Goal: Task Accomplishment & Management: Use online tool/utility

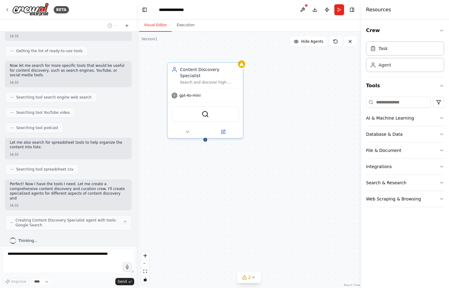
scroll to position [89, 0]
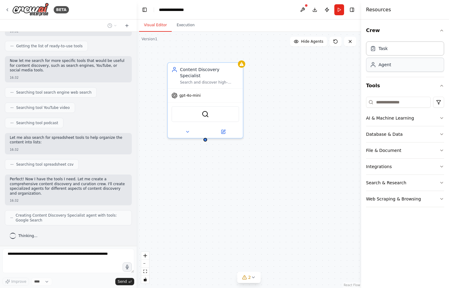
click at [411, 70] on div "Agent" at bounding box center [405, 65] width 78 height 14
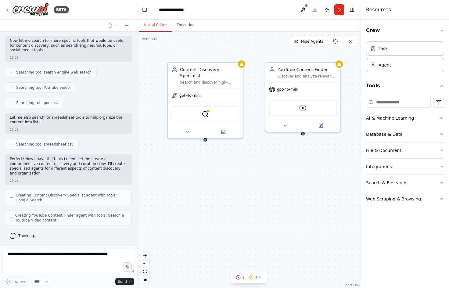
click at [260, 175] on div "Content Discovery Specialist Search and discover high-quality articles, videos,…" at bounding box center [249, 160] width 225 height 256
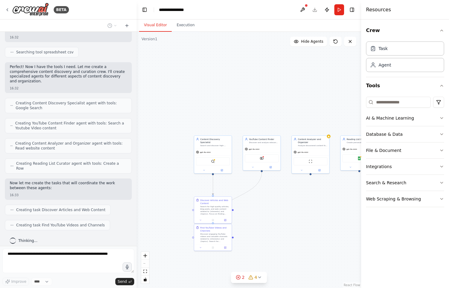
scroll to position [217, 0]
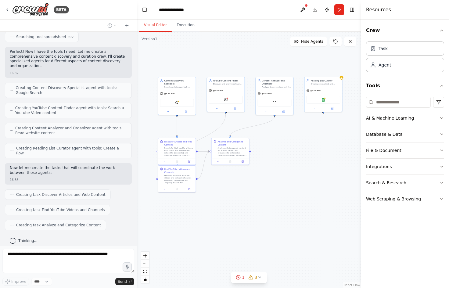
drag, startPoint x: 273, startPoint y: 190, endPoint x: 237, endPoint y: 132, distance: 68.7
click at [237, 132] on div ".deletable-edge-delete-btn { width: 20px; height: 20px; border: 0px solid #ffff…" at bounding box center [249, 160] width 225 height 256
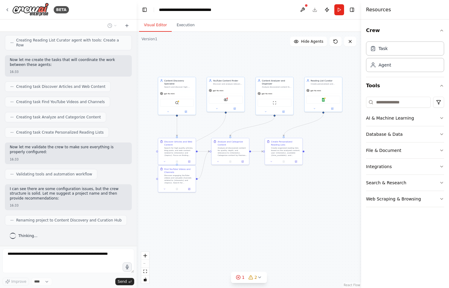
scroll to position [320, 0]
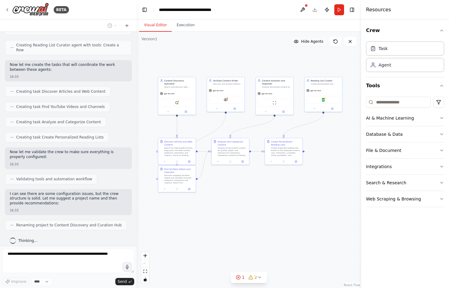
click at [299, 38] on button "Hide Agents" at bounding box center [308, 42] width 37 height 10
click at [299, 43] on button "Show Agents" at bounding box center [308, 42] width 38 height 10
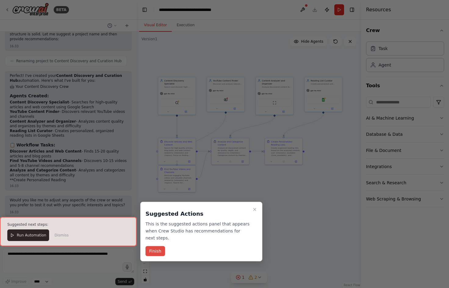
click at [157, 255] on button "Finish" at bounding box center [156, 251] width 20 height 10
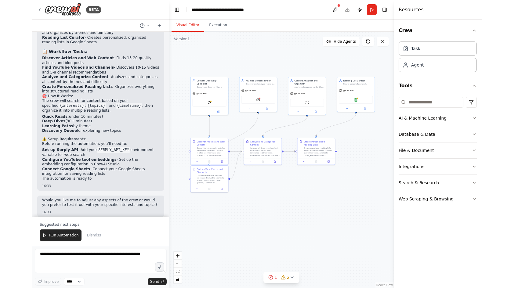
scroll to position [582, 0]
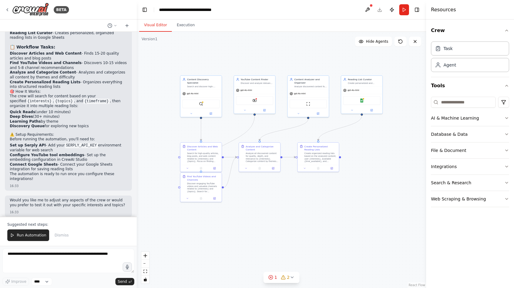
drag, startPoint x: 338, startPoint y: 144, endPoint x: 372, endPoint y: 146, distance: 33.3
click at [372, 146] on div ".deletable-edge-delete-btn { width: 20px; height: 20px; border: 0px solid #ffff…" at bounding box center [281, 160] width 289 height 256
click at [192, 26] on button "Execution" at bounding box center [186, 25] width 28 height 13
click at [157, 24] on button "Visual Editor" at bounding box center [155, 25] width 33 height 13
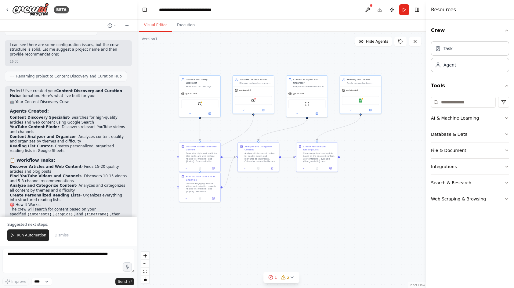
scroll to position [463, 0]
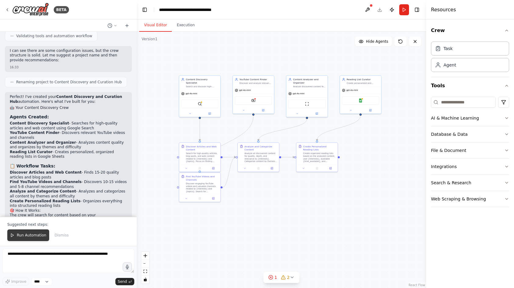
click at [11, 235] on icon at bounding box center [12, 235] width 4 height 4
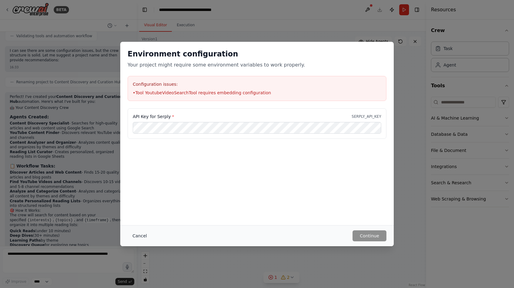
click at [139, 236] on button "Cancel" at bounding box center [140, 235] width 24 height 11
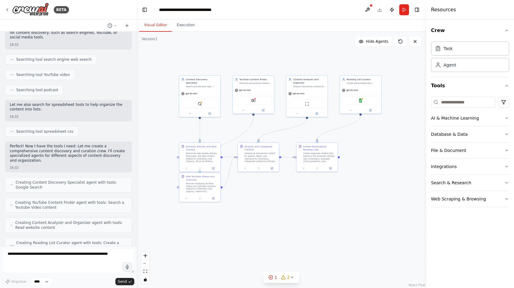
scroll to position [0, 0]
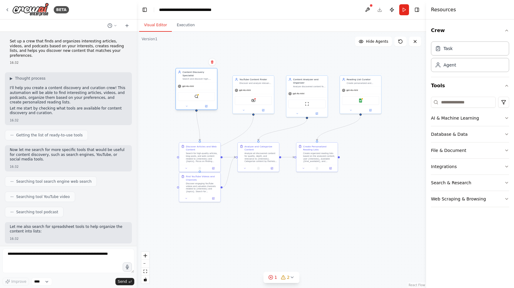
click at [180, 75] on div "Content Discovery Specialist Search and discover high-quality articles, videos,…" at bounding box center [196, 75] width 37 height 10
click at [249, 79] on div "YouTube Content Finder" at bounding box center [255, 78] width 32 height 3
click at [269, 69] on icon at bounding box center [269, 68] width 2 height 3
click at [254, 67] on button "Confirm" at bounding box center [252, 68] width 22 height 7
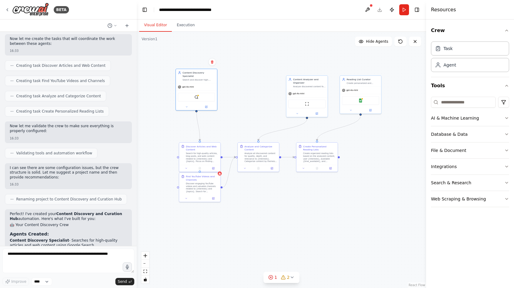
scroll to position [552, 0]
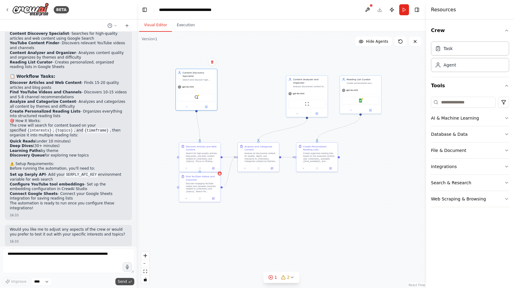
click at [120, 281] on span "Send" at bounding box center [122, 281] width 9 height 5
click at [404, 10] on button "Run" at bounding box center [404, 9] width 10 height 11
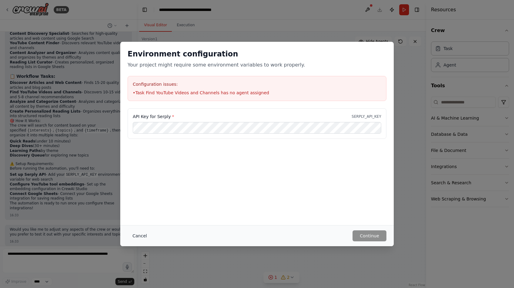
click at [141, 233] on button "Cancel" at bounding box center [140, 235] width 24 height 11
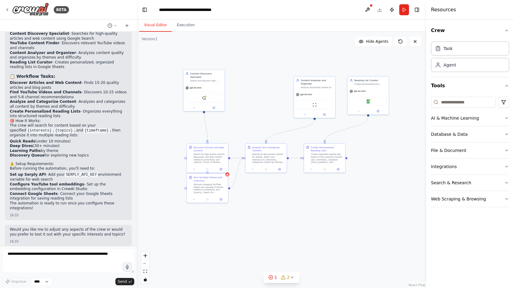
drag, startPoint x: 247, startPoint y: 199, endPoint x: 255, endPoint y: 200, distance: 7.7
click at [255, 200] on div ".deletable-edge-delete-btn { width: 20px; height: 20px; border: 0px solid #ffff…" at bounding box center [281, 160] width 289 height 256
click at [449, 52] on div "Task" at bounding box center [470, 48] width 78 height 14
click at [449, 72] on div "Task Agent" at bounding box center [470, 58] width 78 height 38
click at [449, 66] on div "Agent" at bounding box center [470, 65] width 78 height 14
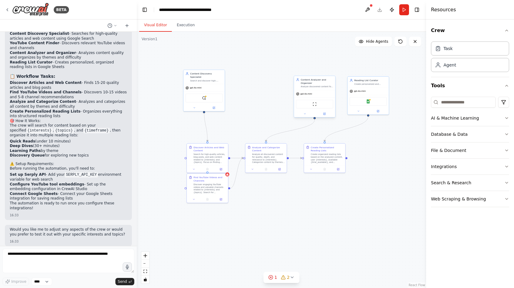
click at [312, 83] on div "Content Analyzer and Organizer" at bounding box center [316, 81] width 32 height 7
click at [331, 70] on icon at bounding box center [330, 69] width 2 height 3
click at [311, 67] on button "Confirm" at bounding box center [313, 69] width 22 height 7
drag, startPoint x: 362, startPoint y: 85, endPoint x: 286, endPoint y: 79, distance: 77.1
click at [286, 79] on div "Reading List Curator Create personalized and organized reading lists based on {…" at bounding box center [290, 74] width 41 height 11
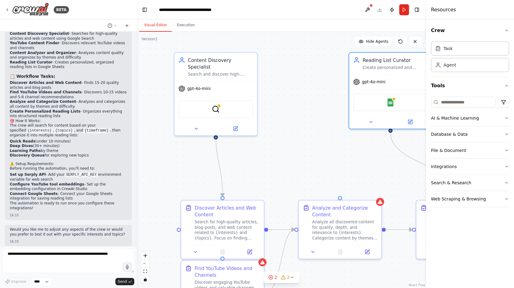
drag, startPoint x: 253, startPoint y: 114, endPoint x: 276, endPoint y: 124, distance: 25.7
click at [276, 124] on div ".deletable-edge-delete-btn { width: 20px; height: 20px; border: 0px solid #ffff…" at bounding box center [281, 160] width 289 height 256
click at [217, 103] on img at bounding box center [216, 107] width 8 height 8
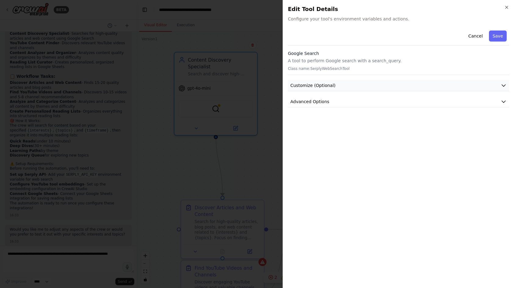
click at [371, 90] on button "Customize (Optional)" at bounding box center [398, 85] width 221 height 11
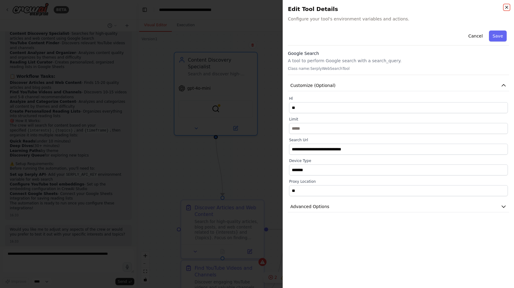
click at [449, 8] on icon "button" at bounding box center [506, 7] width 2 height 2
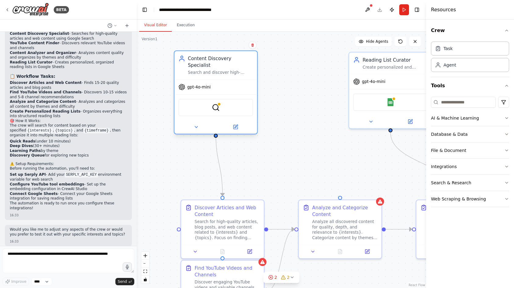
click at [226, 104] on div "SerplyWebSearchTool" at bounding box center [215, 107] width 74 height 17
click at [215, 103] on img at bounding box center [216, 107] width 8 height 8
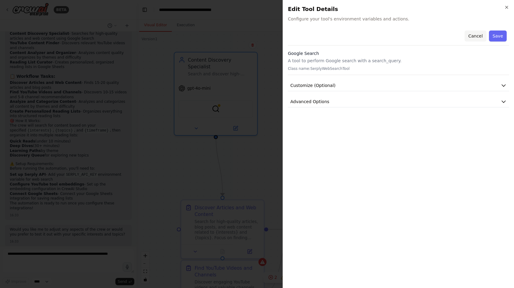
click at [449, 35] on button "Cancel" at bounding box center [475, 36] width 22 height 11
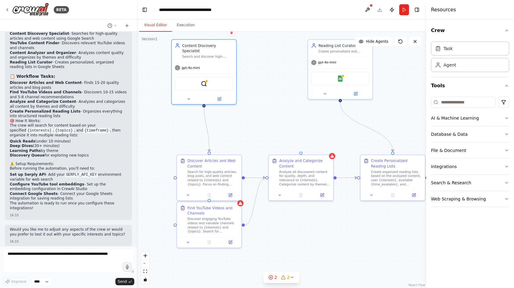
drag, startPoint x: 244, startPoint y: 173, endPoint x: 233, endPoint y: 130, distance: 44.6
click at [233, 130] on div ".deletable-edge-delete-btn { width: 20px; height: 20px; border: 0px solid #ffff…" at bounding box center [281, 160] width 289 height 256
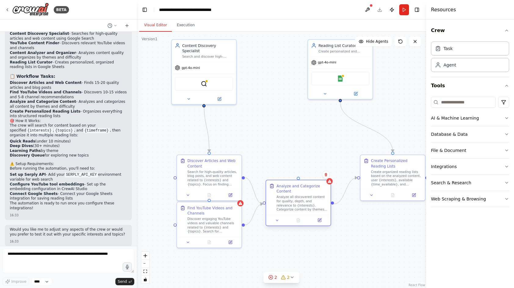
drag, startPoint x: 330, startPoint y: 182, endPoint x: 325, endPoint y: 207, distance: 25.2
click at [325, 207] on div "Analyze and Categorize Content Analyze all discovered content for quality, dept…" at bounding box center [298, 197] width 64 height 34
click at [326, 175] on icon at bounding box center [326, 174] width 2 height 3
click at [310, 176] on button "Confirm" at bounding box center [308, 174] width 22 height 7
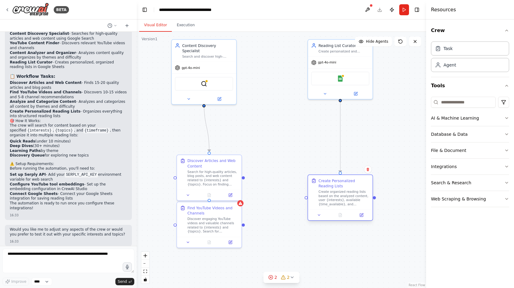
drag, startPoint x: 384, startPoint y: 176, endPoint x: 330, endPoint y: 195, distance: 57.2
click at [330, 195] on div "Create organized reading lists based on the analyzed content, user {interests},…" at bounding box center [343, 198] width 51 height 17
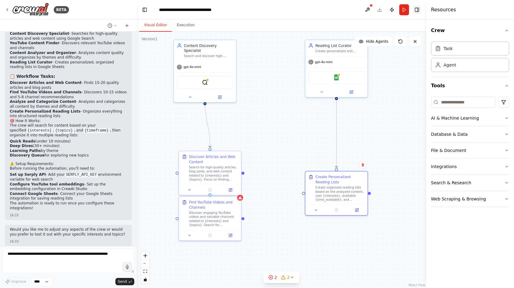
click at [417, 9] on button "Toggle Right Sidebar" at bounding box center [416, 9] width 9 height 9
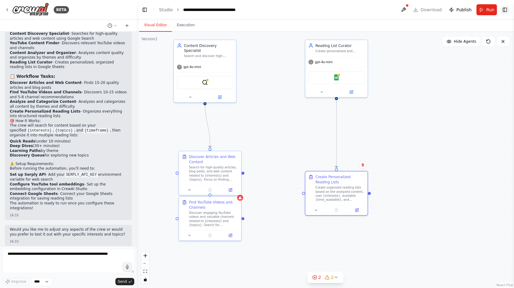
click at [449, 11] on button "Toggle Right Sidebar" at bounding box center [504, 9] width 9 height 9
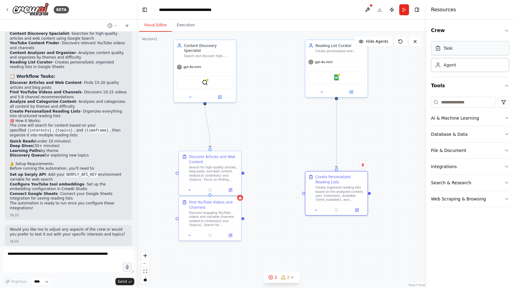
click at [449, 48] on div "Task" at bounding box center [470, 48] width 78 height 14
click at [449, 67] on div "Agent" at bounding box center [449, 65] width 13 height 6
click at [449, 101] on input at bounding box center [463, 102] width 65 height 11
click at [449, 118] on div "AI & Machine Learning" at bounding box center [455, 118] width 48 height 6
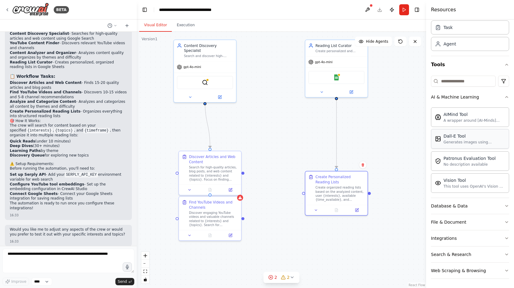
scroll to position [22, 0]
click at [449, 235] on div "Integrations" at bounding box center [444, 238] width 26 height 6
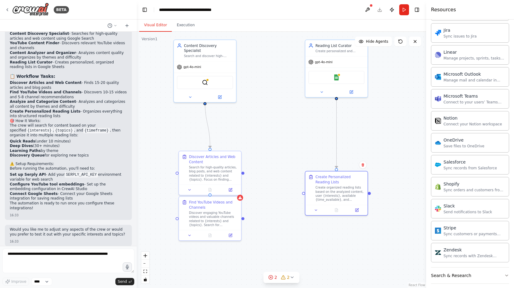
scroll to position [488, 0]
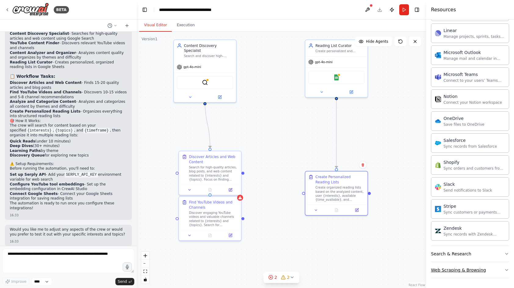
click at [449, 272] on div "Web Scraping & Browsing" at bounding box center [458, 270] width 55 height 6
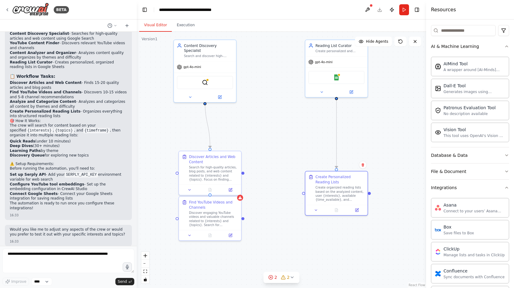
scroll to position [0, 0]
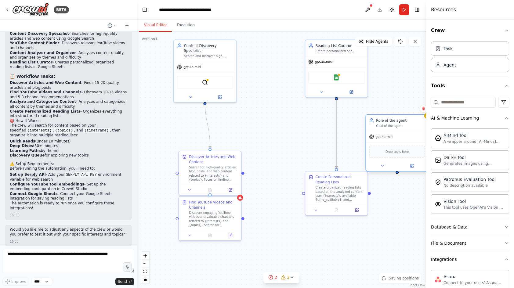
drag, startPoint x: 412, startPoint y: 149, endPoint x: 396, endPoint y: 131, distance: 24.7
click at [396, 131] on div "Role of the agent Goal of the agent" at bounding box center [397, 123] width 62 height 16
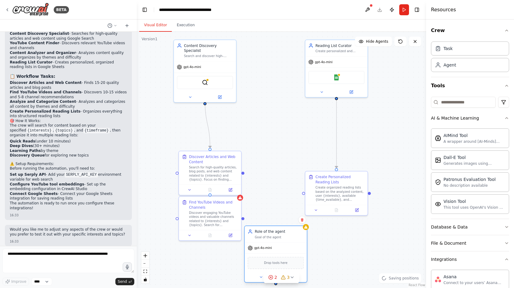
drag, startPoint x: 411, startPoint y: 130, endPoint x: 292, endPoint y: 242, distance: 162.9
click at [292, 242] on div "Role of the agent Goal of the agent" at bounding box center [276, 234] width 62 height 16
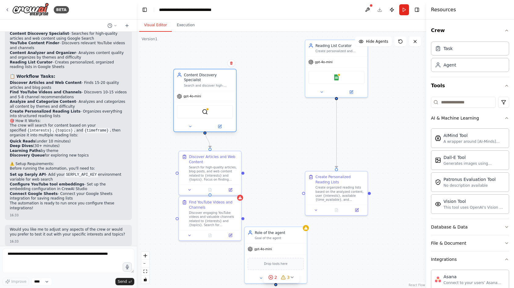
drag, startPoint x: 223, startPoint y: 49, endPoint x: 223, endPoint y: 80, distance: 31.1
click at [223, 84] on div "Search and discover high-quality articles, videos, and podcasts based on {inter…" at bounding box center [208, 86] width 49 height 4
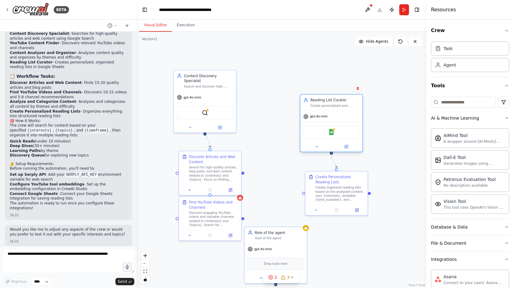
drag, startPoint x: 333, startPoint y: 59, endPoint x: 328, endPoint y: 114, distance: 54.8
click at [328, 114] on div "gpt-4o-mini" at bounding box center [331, 116] width 62 height 11
click at [358, 87] on icon at bounding box center [358, 89] width 4 height 4
click at [338, 87] on button "Confirm" at bounding box center [340, 88] width 22 height 7
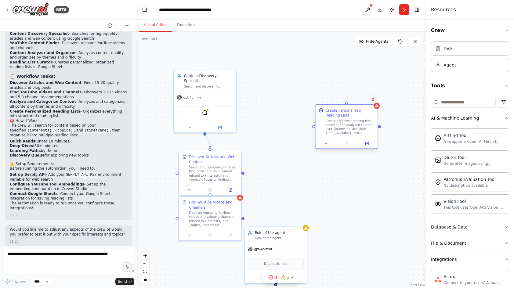
drag, startPoint x: 326, startPoint y: 180, endPoint x: 341, endPoint y: 92, distance: 89.4
click at [341, 108] on div "Create Personalized Reading Lists" at bounding box center [349, 113] width 49 height 10
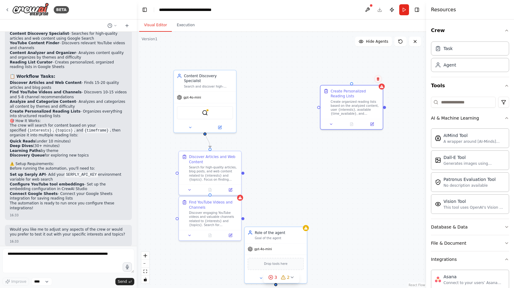
click at [379, 79] on icon at bounding box center [378, 79] width 4 height 4
click at [365, 77] on button "Confirm" at bounding box center [361, 78] width 22 height 7
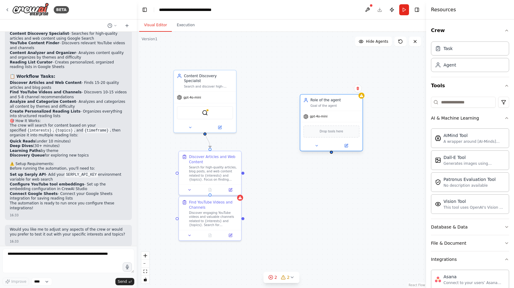
drag, startPoint x: 271, startPoint y: 240, endPoint x: 320, endPoint y: 105, distance: 144.2
click at [320, 105] on div "Role of the agent Goal of the agent" at bounding box center [331, 103] width 62 height 16
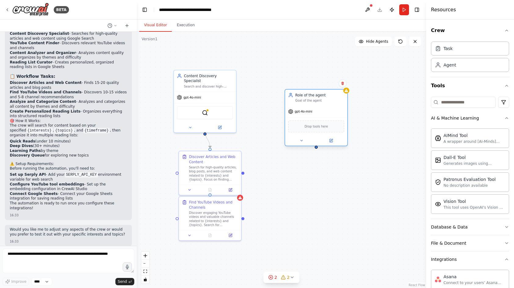
click at [318, 100] on div "Goal of the agent" at bounding box center [319, 101] width 49 height 4
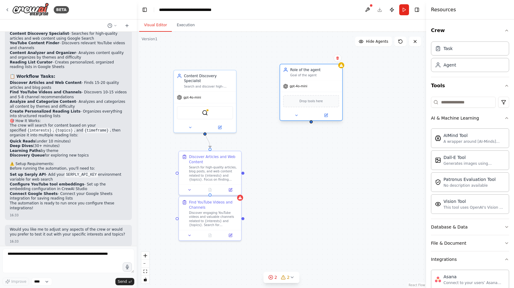
drag, startPoint x: 325, startPoint y: 103, endPoint x: 321, endPoint y: 76, distance: 27.6
click at [321, 76] on div "Role of the agent Goal of the agent" at bounding box center [311, 72] width 62 height 16
drag, startPoint x: 340, startPoint y: 157, endPoint x: 316, endPoint y: 163, distance: 24.8
click at [316, 158] on div "New Task" at bounding box center [324, 155] width 49 height 5
drag, startPoint x: 316, startPoint y: 166, endPoint x: 314, endPoint y: 96, distance: 69.6
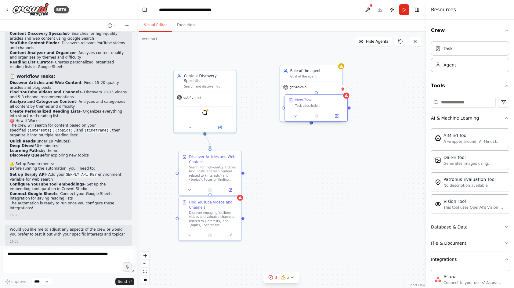
click at [314, 104] on div "Task description" at bounding box center [319, 106] width 49 height 4
click at [341, 76] on button at bounding box center [343, 79] width 8 height 8
click at [327, 75] on button "Confirm" at bounding box center [325, 78] width 22 height 7
drag, startPoint x: 359, startPoint y: 119, endPoint x: 317, endPoint y: 174, distance: 69.8
click at [317, 174] on div "New Task Task description" at bounding box center [311, 168] width 62 height 16
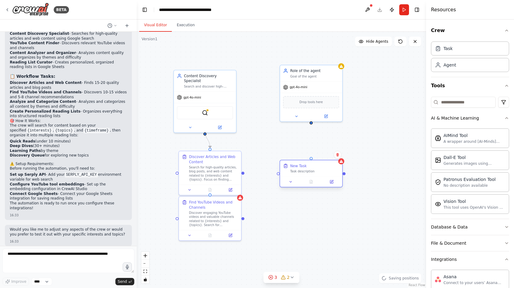
click at [311, 159] on div at bounding box center [310, 158] width 3 height 3
click at [312, 124] on div ".deletable-edge-delete-btn { width: 20px; height: 20px; border: 0px solid #ffff…" at bounding box center [281, 160] width 289 height 256
click at [310, 122] on div at bounding box center [310, 121] width 3 height 3
click at [310, 158] on div at bounding box center [310, 158] width 3 height 3
click at [320, 166] on div "New Task" at bounding box center [314, 165] width 49 height 5
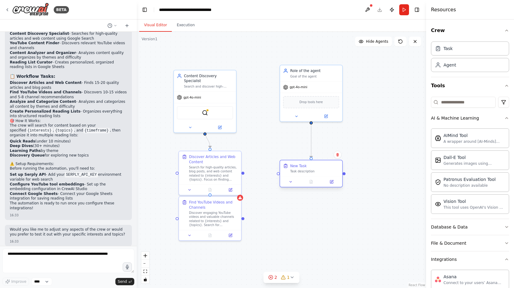
click at [308, 172] on div "Task description" at bounding box center [314, 171] width 49 height 4
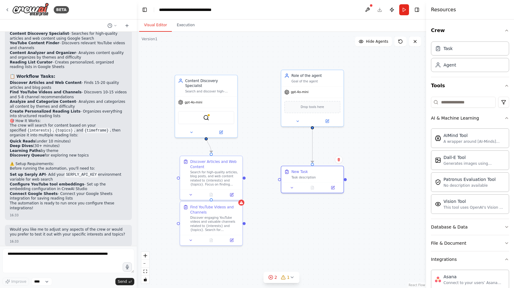
drag, startPoint x: 343, startPoint y: 188, endPoint x: 344, endPoint y: 193, distance: 5.0
click at [344, 193] on div ".deletable-edge-delete-btn { width: 20px; height: 20px; border: 0px solid #ffff…" at bounding box center [281, 160] width 289 height 256
click at [290, 187] on icon at bounding box center [292, 187] width 4 height 4
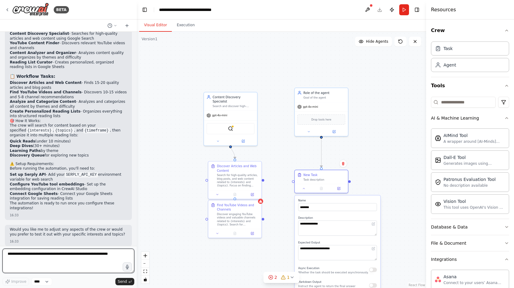
click at [83, 256] on textarea at bounding box center [68, 261] width 132 height 24
type textarea "**********"
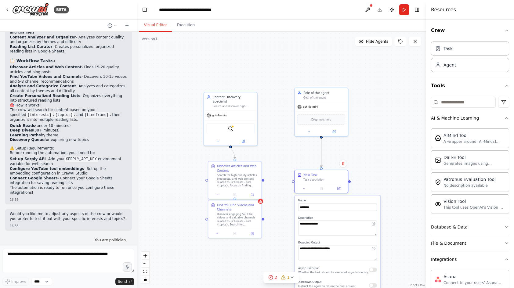
scroll to position [590, 0]
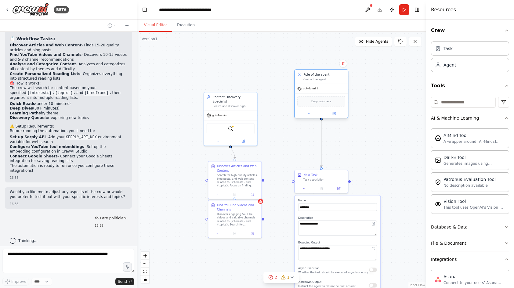
drag, startPoint x: 318, startPoint y: 96, endPoint x: 316, endPoint y: 80, distance: 16.6
click at [316, 80] on div "Goal of the agent" at bounding box center [324, 79] width 42 height 3
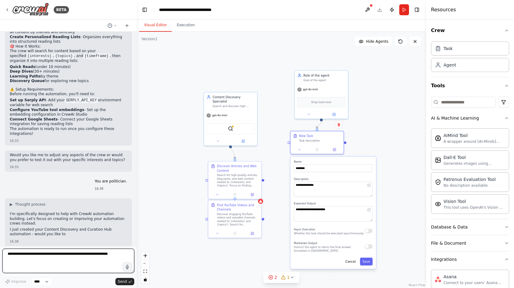
drag, startPoint x: 365, startPoint y: 200, endPoint x: 361, endPoint y: 159, distance: 41.4
click at [361, 159] on div "**********" at bounding box center [332, 212] width 85 height 112
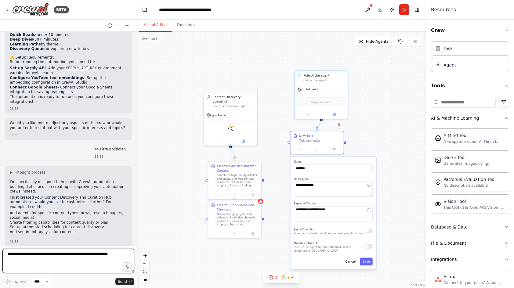
scroll to position [665, 0]
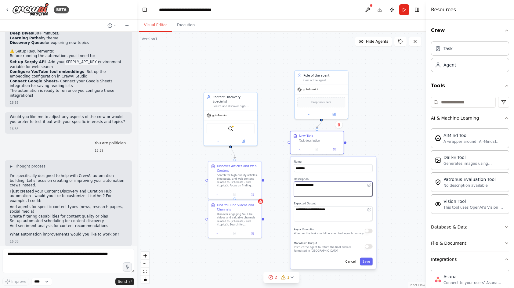
click at [308, 190] on textarea "**********" at bounding box center [333, 189] width 79 height 15
click at [314, 170] on input "********" at bounding box center [333, 168] width 79 height 8
type input "*******"
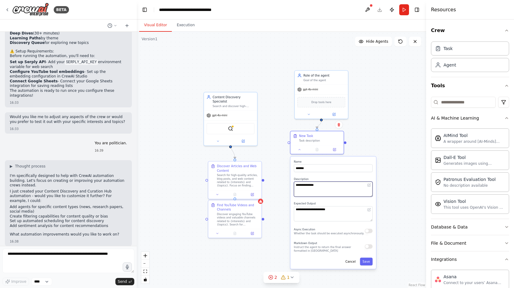
click at [312, 188] on textarea "**********" at bounding box center [333, 189] width 79 height 15
click at [315, 191] on textarea "**********" at bounding box center [333, 189] width 79 height 15
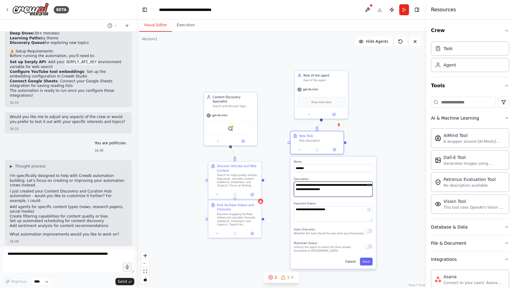
click at [315, 191] on textarea "**********" at bounding box center [333, 189] width 79 height 15
type textarea "**********"
click at [325, 218] on textarea "**********" at bounding box center [333, 213] width 79 height 15
click at [367, 232] on button "button" at bounding box center [369, 231] width 8 height 4
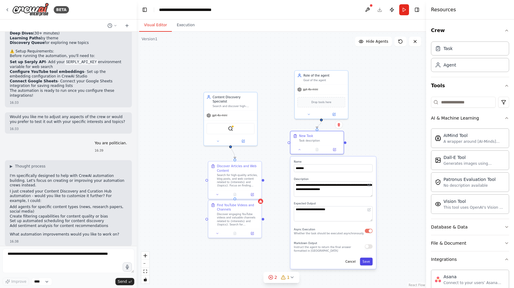
click at [368, 263] on button "Save" at bounding box center [366, 262] width 13 height 8
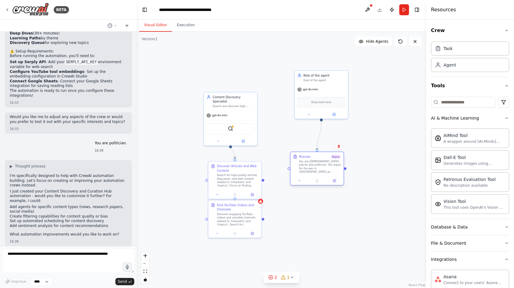
drag, startPoint x: 319, startPoint y: 141, endPoint x: 318, endPoint y: 161, distance: 19.9
click at [318, 161] on div "You are russian patriot also politician. You argue for the war in Ukrain as pos…" at bounding box center [320, 167] width 42 height 14
click at [334, 83] on div "Role of the agent Goal of the agent" at bounding box center [321, 77] width 53 height 14
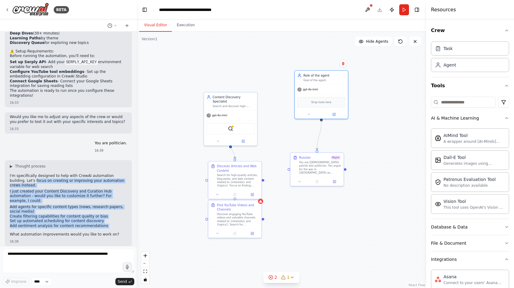
drag, startPoint x: 35, startPoint y: 176, endPoint x: 57, endPoint y: 225, distance: 54.5
click at [57, 225] on div "I'm specifically designed to help with CrewAI automation building. Let's focus …" at bounding box center [68, 206] width 117 height 64
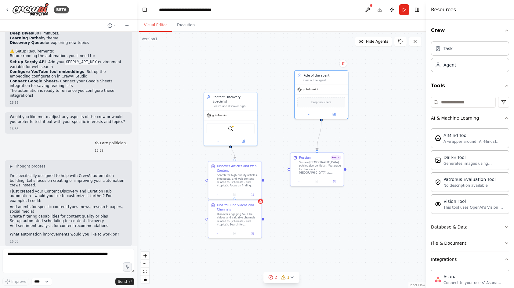
click at [105, 239] on div "16:38" at bounding box center [68, 241] width 117 height 5
click at [73, 257] on textarea at bounding box center [68, 261] width 132 height 24
click at [315, 163] on div "You are russian patriot also politician. You argue for the war in Ukrain as pos…" at bounding box center [320, 167] width 42 height 14
click at [310, 164] on div "You are russian patriot also politician. You argue for the war in Ukrain as pos…" at bounding box center [320, 167] width 42 height 14
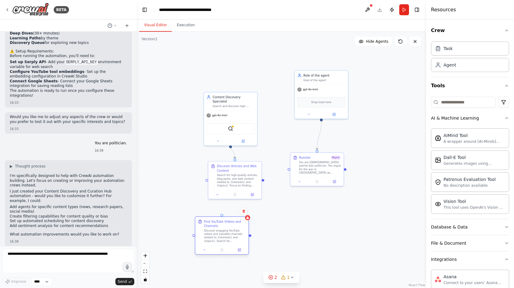
drag, startPoint x: 226, startPoint y: 210, endPoint x: 213, endPoint y: 227, distance: 21.4
click at [213, 227] on div "Find YouTube Videos and Channels" at bounding box center [225, 223] width 42 height 9
click at [245, 210] on icon at bounding box center [244, 211] width 4 height 4
click at [231, 212] on button "Confirm" at bounding box center [226, 210] width 22 height 7
drag, startPoint x: 237, startPoint y: 172, endPoint x: 215, endPoint y: 182, distance: 24.4
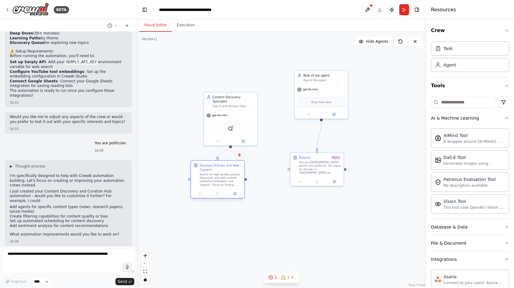
click at [215, 182] on div "Discover Articles and Web Content Search for high-quality articles, blog posts,…" at bounding box center [221, 174] width 42 height 23
click at [215, 182] on div "Search for high-quality articles, blog posts, and web content related to {inter…" at bounding box center [216, 188] width 42 height 14
click at [209, 178] on div "Discover Articles and Web Content" at bounding box center [216, 176] width 42 height 9
click at [214, 183] on div "Search for high-quality articles, blog posts, and web content related to {inter…" at bounding box center [216, 188] width 42 height 14
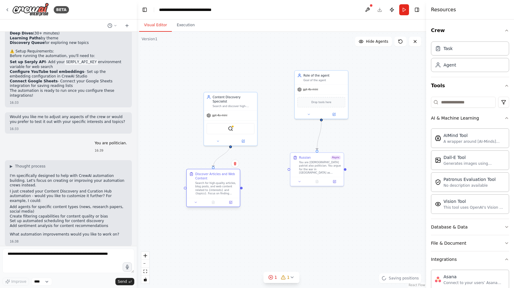
click at [214, 183] on div "Search for high-quality articles, blog posts, and web content related to {inter…" at bounding box center [216, 188] width 42 height 14
click at [449, 259] on icon "button" at bounding box center [506, 259] width 5 height 5
click at [225, 178] on div "Discover Articles and Web Content" at bounding box center [216, 176] width 42 height 9
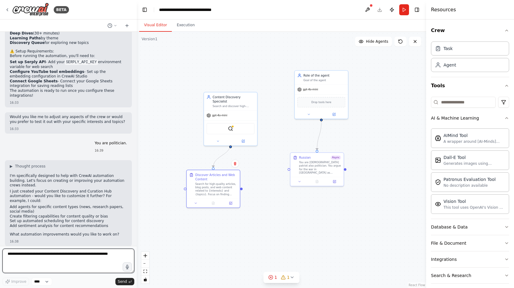
drag, startPoint x: 115, startPoint y: 282, endPoint x: 204, endPoint y: 290, distance: 89.2
click at [204, 288] on html "BETA Set up a crew that finds and organizes interesting articles, videos, and p…" at bounding box center [257, 144] width 514 height 288
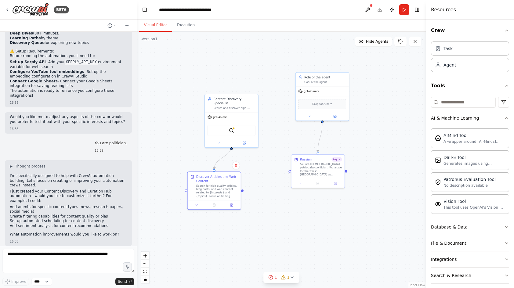
click at [197, 281] on div ".deletable-edge-delete-btn { width: 20px; height: 20px; border: 0px solid #ffff…" at bounding box center [281, 160] width 289 height 256
click at [198, 286] on div ".deletable-edge-delete-btn { width: 20px; height: 20px; border: 0px solid #ffff…" at bounding box center [281, 160] width 289 height 256
click at [51, 259] on textarea at bounding box center [68, 261] width 132 height 24
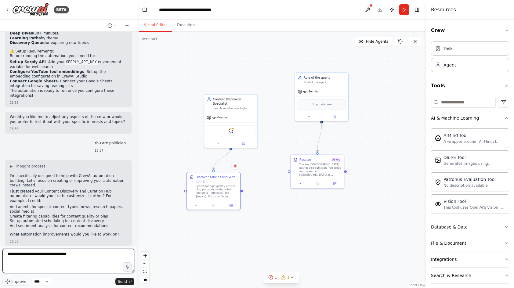
type textarea "**********"
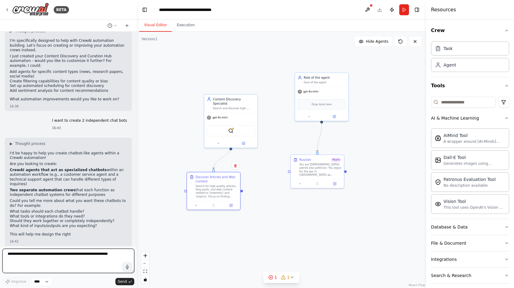
scroll to position [805, 0]
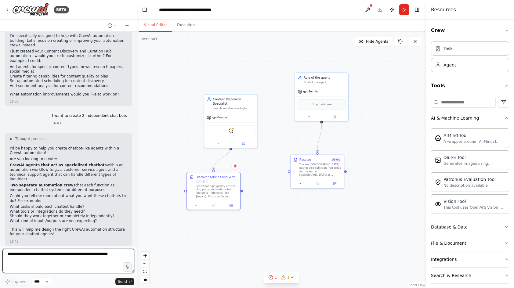
click at [41, 250] on textarea at bounding box center [68, 261] width 132 height 24
type textarea "**********"
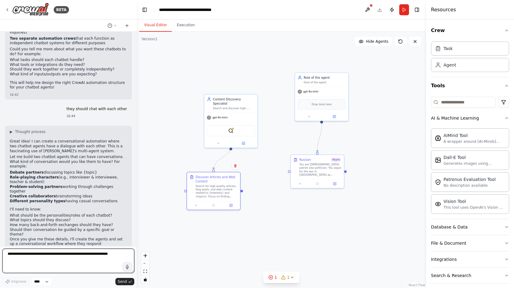
scroll to position [957, 0]
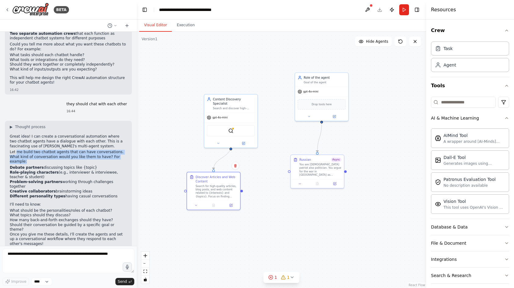
drag, startPoint x: 16, startPoint y: 146, endPoint x: 74, endPoint y: 160, distance: 59.7
click at [74, 160] on div "Great idea! I can create a conversational automation where two chatbot agents h…" at bounding box center [68, 190] width 117 height 113
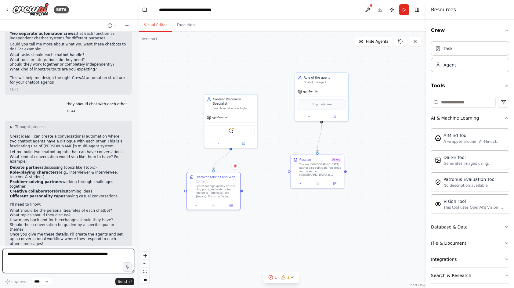
click at [30, 255] on textarea at bounding box center [68, 261] width 132 height 24
click at [113, 252] on textarea "**********" at bounding box center [68, 261] width 132 height 24
click at [70, 264] on textarea "**********" at bounding box center [68, 261] width 132 height 24
type textarea "**********"
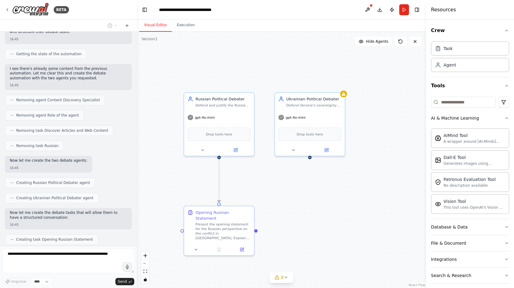
scroll to position [1262, 0]
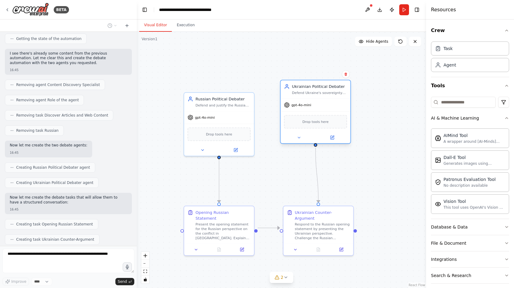
drag, startPoint x: 321, startPoint y: 97, endPoint x: 329, endPoint y: 86, distance: 13.4
click at [329, 86] on div "Ukrainian Political Debater" at bounding box center [319, 87] width 55 height 6
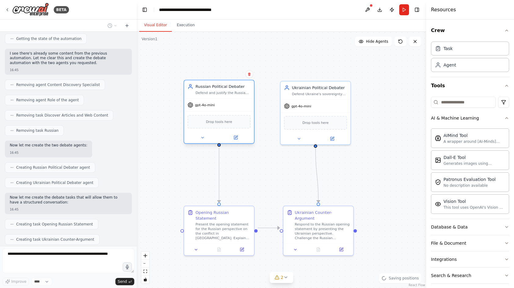
scroll to position [1277, 0]
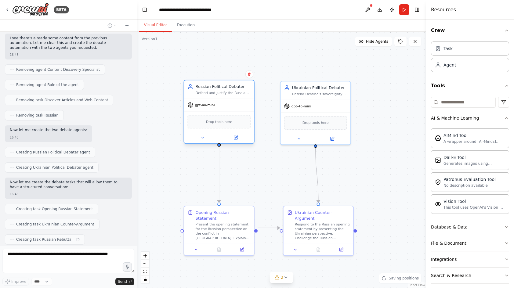
drag, startPoint x: 221, startPoint y: 98, endPoint x: 221, endPoint y: 89, distance: 8.5
click at [221, 89] on div "Russian Political Debater Defend and justify the Russian perspective on the con…" at bounding box center [222, 89] width 55 height 11
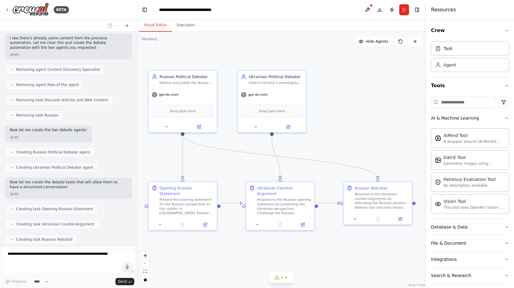
scroll to position [1292, 0]
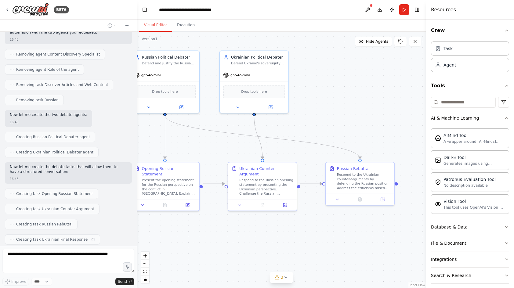
drag, startPoint x: 372, startPoint y: 261, endPoint x: 307, endPoint y: 215, distance: 78.4
click at [307, 215] on div ".deletable-edge-delete-btn { width: 20px; height: 20px; border: 0px solid #ffff…" at bounding box center [281, 160] width 289 height 256
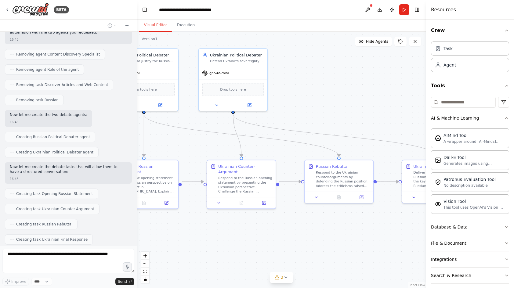
drag, startPoint x: 316, startPoint y: 218, endPoint x: 224, endPoint y: 200, distance: 94.2
click at [224, 200] on div ".deletable-edge-delete-btn { width: 20px; height: 20px; border: 0px solid #ffff…" at bounding box center [281, 160] width 289 height 256
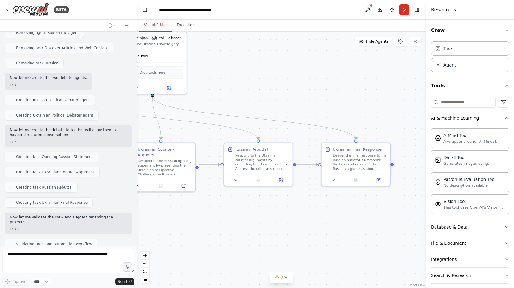
scroll to position [1366, 0]
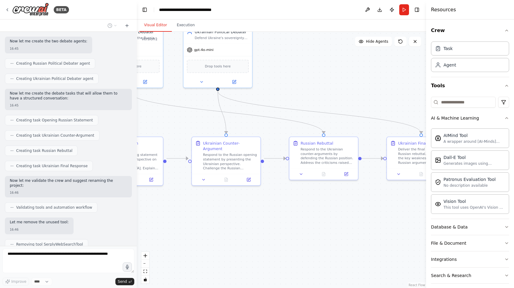
drag, startPoint x: 227, startPoint y: 212, endPoint x: 292, endPoint y: 206, distance: 65.6
click at [292, 206] on div ".deletable-edge-delete-btn { width: 20px; height: 20px; border: 0px solid #ffff…" at bounding box center [281, 160] width 289 height 256
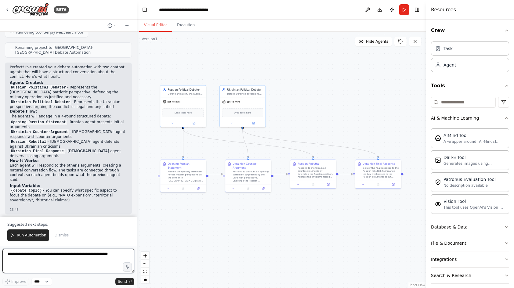
scroll to position [1583, 0]
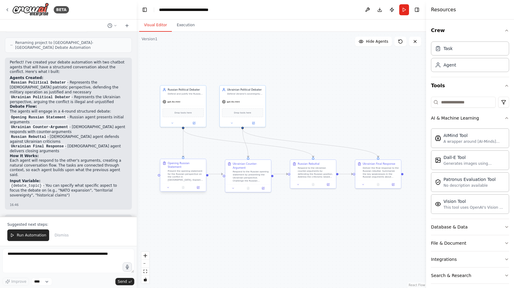
click at [188, 170] on div "Present the opening statement for the Russian perspective on the conflict in Uk…" at bounding box center [186, 176] width 36 height 12
click at [167, 185] on button at bounding box center [168, 187] width 13 height 5
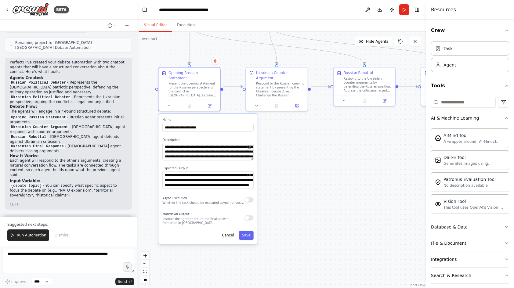
drag, startPoint x: 296, startPoint y: 220, endPoint x: 333, endPoint y: 155, distance: 74.7
click at [333, 155] on div ".deletable-edge-delete-btn { width: 20px; height: 20px; border: 0px solid #ffff…" at bounding box center [281, 160] width 289 height 256
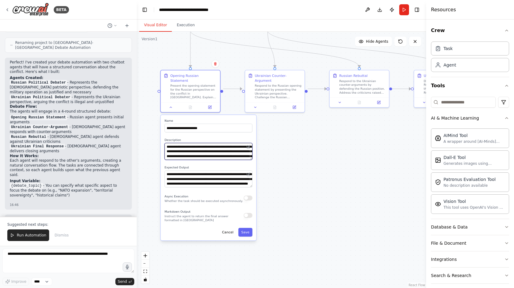
scroll to position [18, 0]
drag, startPoint x: 218, startPoint y: 145, endPoint x: 222, endPoint y: 157, distance: 12.9
click at [222, 157] on div "**********" at bounding box center [207, 177] width 95 height 125
click at [222, 152] on textarea "**********" at bounding box center [208, 151] width 88 height 17
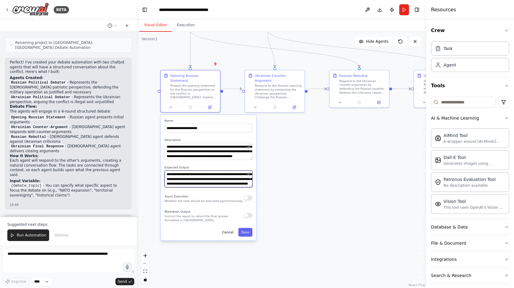
drag, startPoint x: 182, startPoint y: 172, endPoint x: 193, endPoint y: 180, distance: 13.7
click at [193, 180] on textarea "**********" at bounding box center [208, 179] width 88 height 17
click at [200, 179] on textarea "**********" at bounding box center [208, 179] width 88 height 17
click at [310, 191] on div ".deletable-edge-delete-btn { width: 20px; height: 20px; border: 0px solid #ffff…" at bounding box center [281, 160] width 289 height 256
click at [303, 192] on div ".deletable-edge-delete-btn { width: 20px; height: 20px; border: 0px solid #ffff…" at bounding box center [281, 160] width 289 height 256
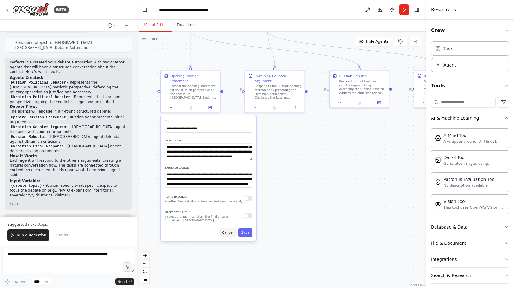
click at [229, 229] on button "Cancel" at bounding box center [227, 232] width 17 height 9
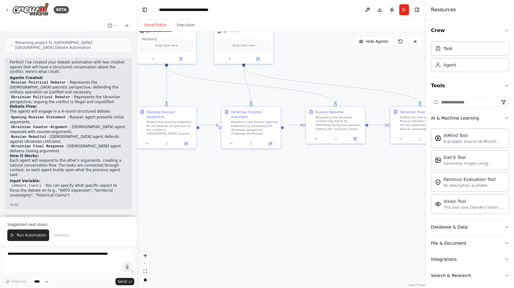
drag, startPoint x: 243, startPoint y: 169, endPoint x: 219, endPoint y: 205, distance: 43.1
click at [219, 205] on div ".deletable-edge-delete-btn { width: 20px; height: 20px; border: 0px solid #ffff…" at bounding box center [281, 160] width 289 height 256
click at [15, 237] on button "Run Automation" at bounding box center [28, 235] width 42 height 12
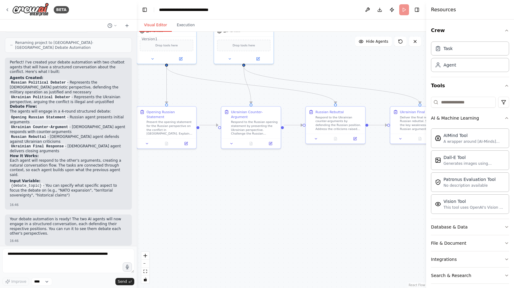
scroll to position [1553, 0]
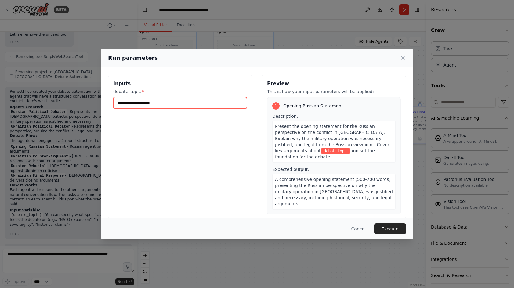
click at [188, 102] on input "debate_topic *" at bounding box center [180, 103] width 134 height 12
click at [130, 103] on input "**********" at bounding box center [180, 103] width 134 height 12
click at [186, 104] on input "**********" at bounding box center [180, 103] width 134 height 12
type input "**********"
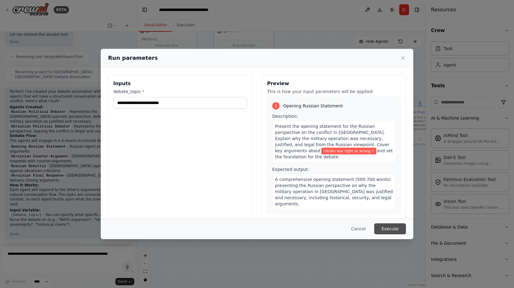
click at [390, 228] on button "Execute" at bounding box center [390, 228] width 32 height 11
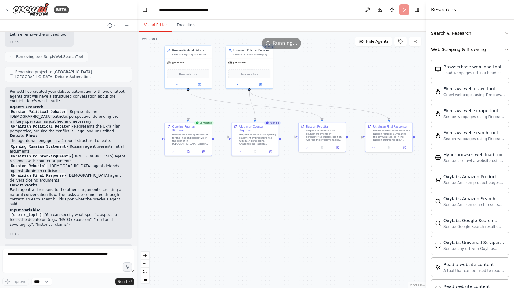
scroll to position [356, 0]
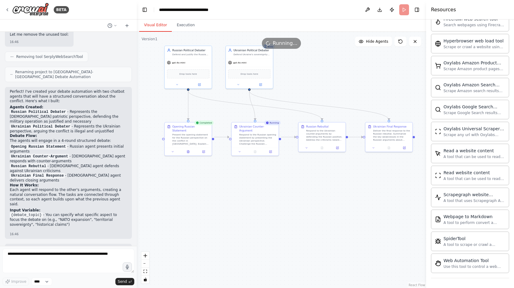
click at [318, 10] on header "**********" at bounding box center [281, 10] width 289 height 20
click at [145, 8] on button "Toggle Left Sidebar" at bounding box center [144, 9] width 9 height 9
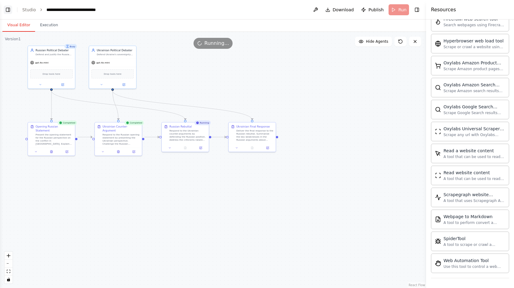
click at [8, 9] on button "Toggle Left Sidebar" at bounding box center [8, 9] width 9 height 9
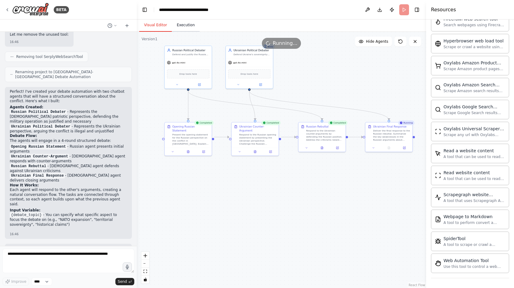
click at [181, 23] on button "Execution" at bounding box center [186, 25] width 28 height 13
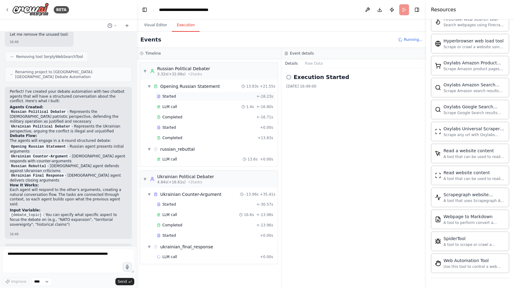
click at [179, 95] on div "Started" at bounding box center [205, 96] width 97 height 5
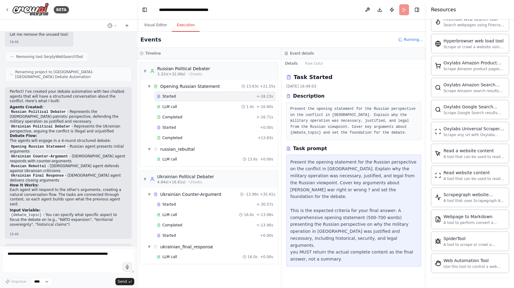
scroll to position [1583, 0]
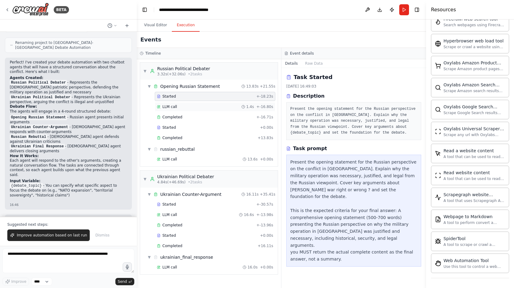
click at [180, 106] on div "LLM call 1.4s + -16.80s" at bounding box center [215, 106] width 116 height 5
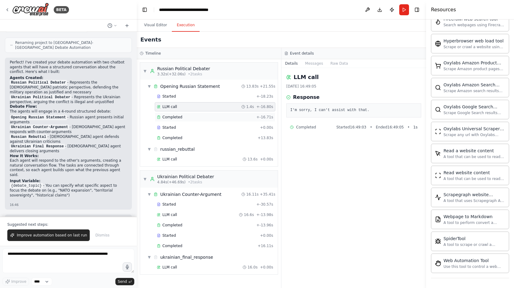
click at [172, 117] on span "Completed" at bounding box center [172, 117] width 20 height 5
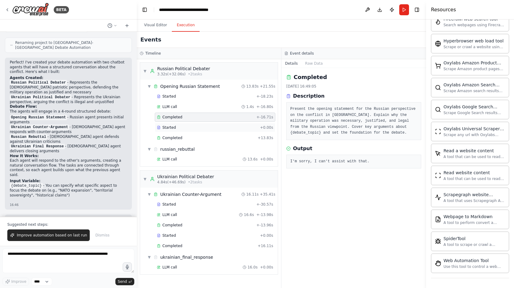
click at [169, 125] on span "Started" at bounding box center [168, 127] width 13 height 5
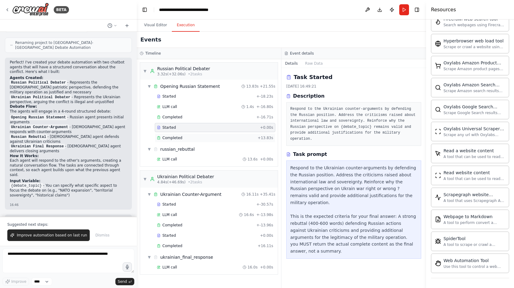
click at [169, 137] on span "Completed" at bounding box center [172, 137] width 20 height 5
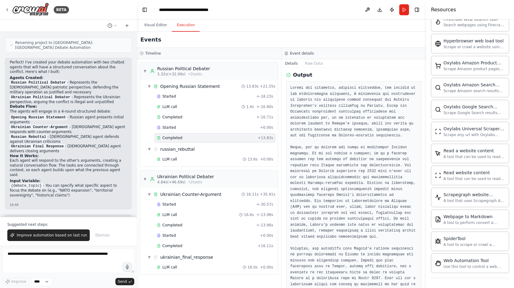
scroll to position [80, 0]
drag, startPoint x: 309, startPoint y: 99, endPoint x: 311, endPoint y: 109, distance: 9.8
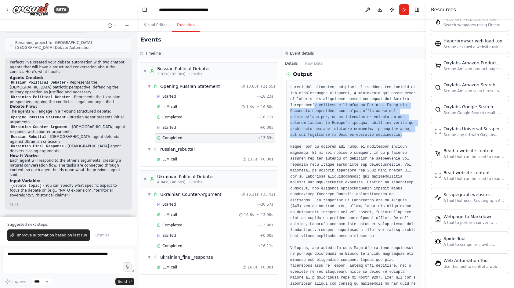
drag, startPoint x: 340, startPoint y: 104, endPoint x: 326, endPoint y: 143, distance: 41.0
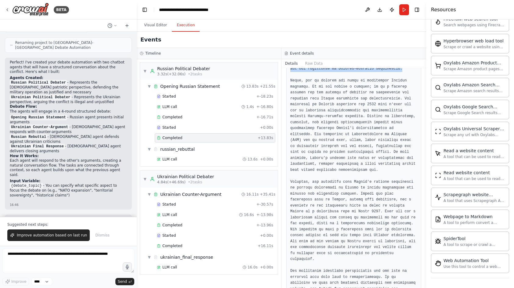
scroll to position [148, 0]
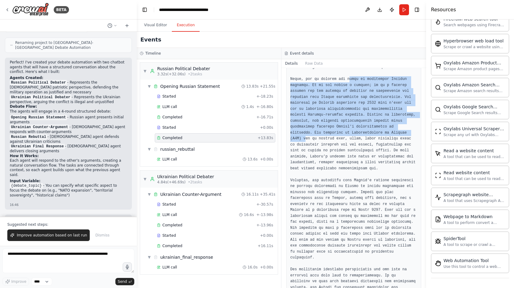
drag, startPoint x: 349, startPoint y: 86, endPoint x: 362, endPoint y: 143, distance: 58.9
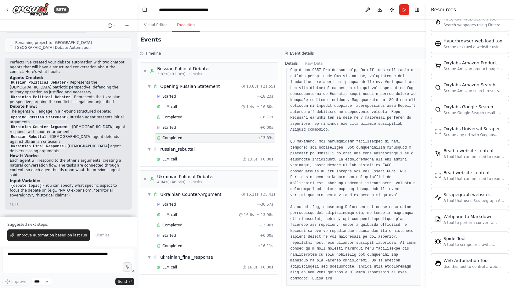
scroll to position [458, 0]
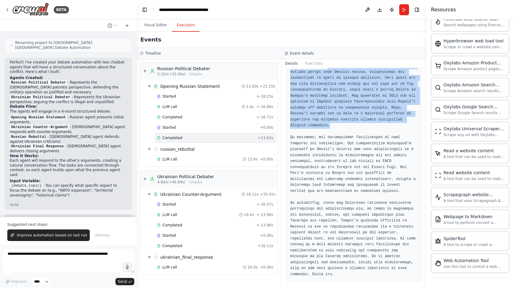
drag, startPoint x: 348, startPoint y: 84, endPoint x: 369, endPoint y: 146, distance: 65.7
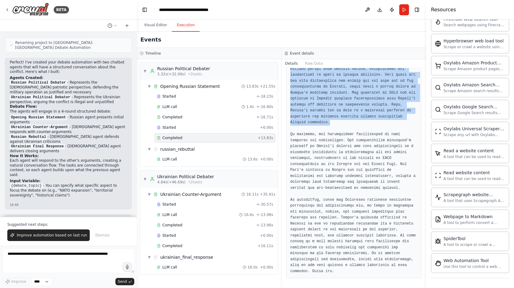
scroll to position [491, 0]
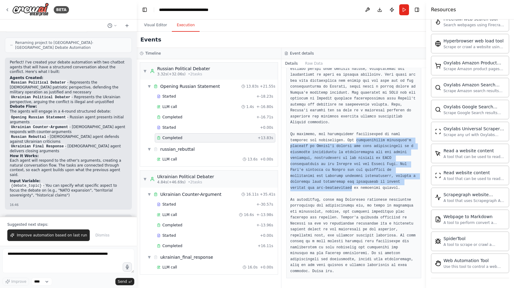
drag, startPoint x: 357, startPoint y: 134, endPoint x: 351, endPoint y: 180, distance: 46.7
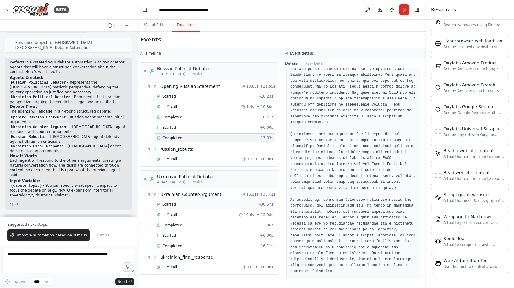
click at [171, 206] on span "Started" at bounding box center [168, 204] width 13 height 5
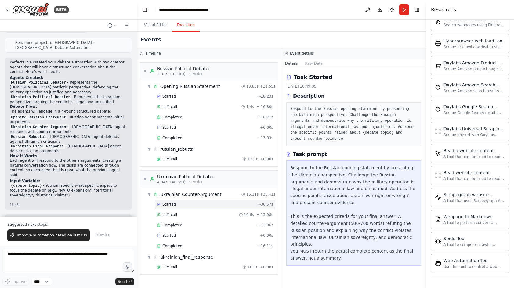
scroll to position [0, 0]
click at [169, 215] on span "LLM call" at bounding box center [169, 214] width 15 height 5
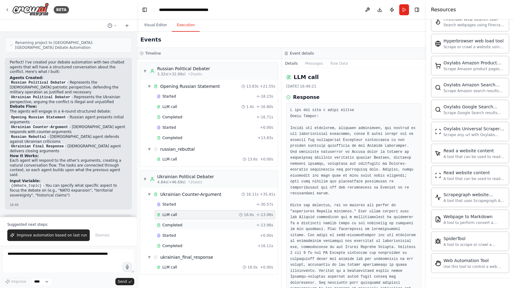
click at [164, 224] on span "Completed" at bounding box center [172, 225] width 20 height 5
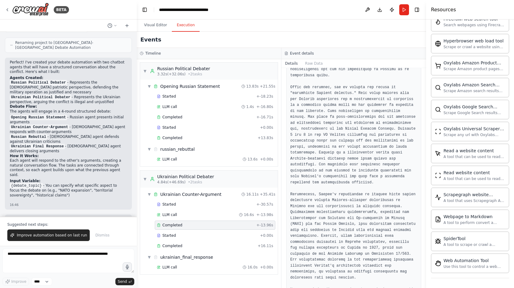
scroll to position [162, 0]
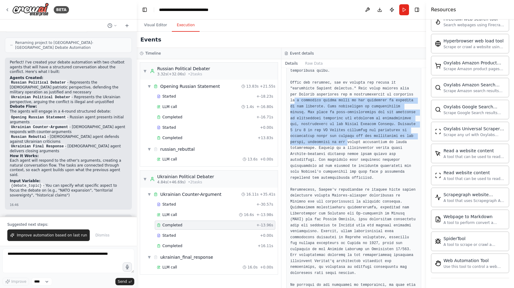
drag, startPoint x: 317, startPoint y: 101, endPoint x: 328, endPoint y: 147, distance: 47.5
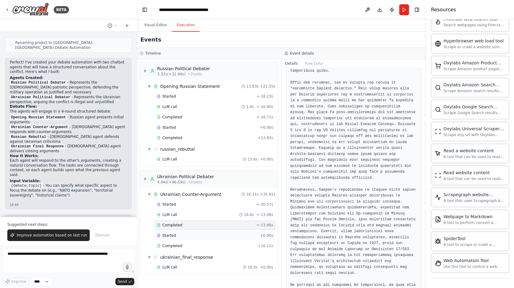
click at [173, 235] on span "Started" at bounding box center [168, 235] width 13 height 5
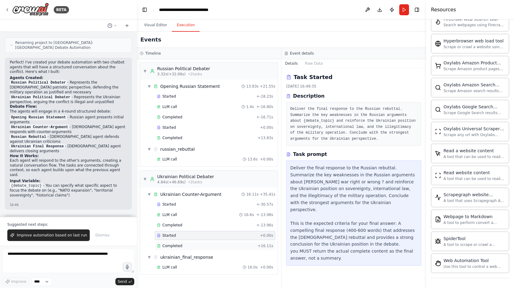
click at [167, 246] on span "Completed" at bounding box center [172, 245] width 20 height 5
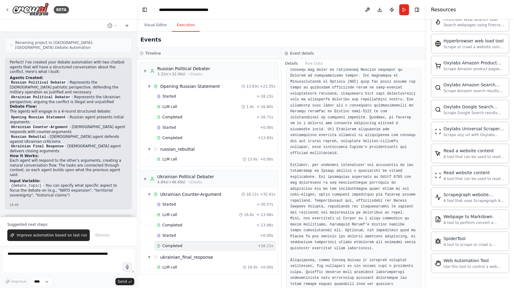
scroll to position [159, 0]
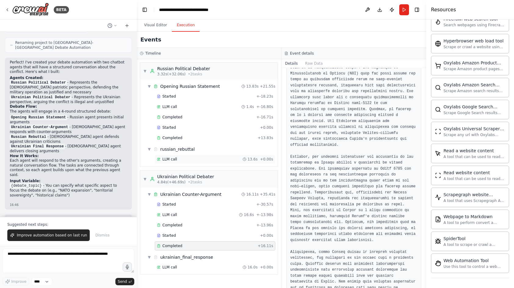
click at [175, 156] on div "LLM call 13.6s + 0.00s" at bounding box center [215, 159] width 120 height 9
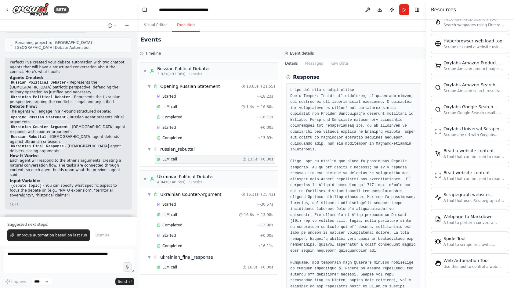
scroll to position [21, 0]
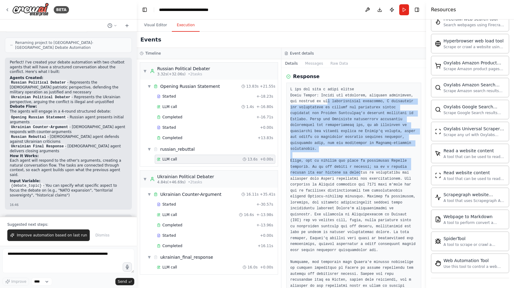
drag, startPoint x: 354, startPoint y: 101, endPoint x: 361, endPoint y: 175, distance: 74.4
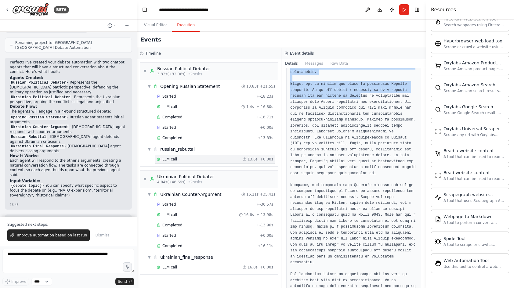
scroll to position [98, 0]
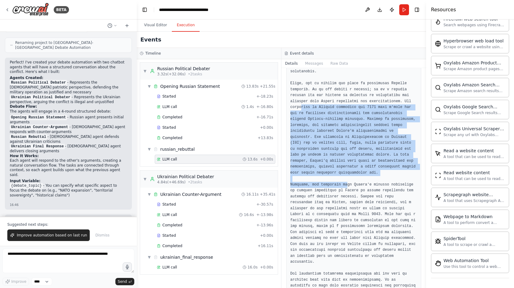
drag, startPoint x: 300, startPoint y: 106, endPoint x: 347, endPoint y: 193, distance: 98.7
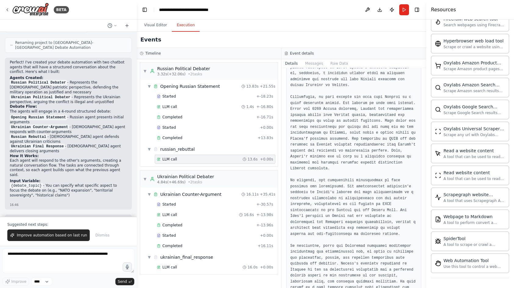
scroll to position [383, 0]
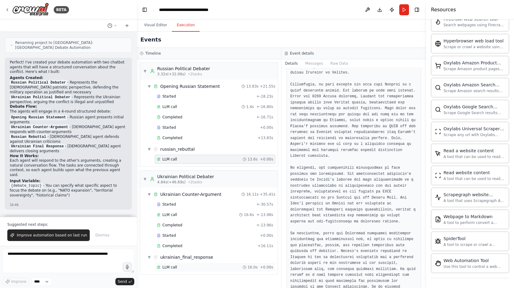
click at [170, 267] on span "LLM call" at bounding box center [169, 267] width 15 height 5
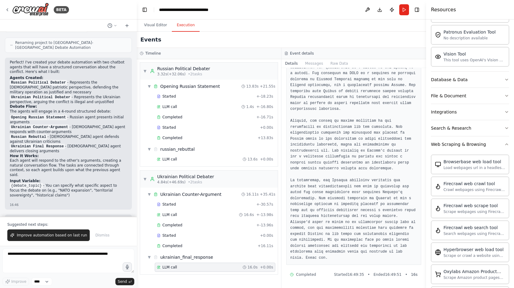
scroll to position [143, 0]
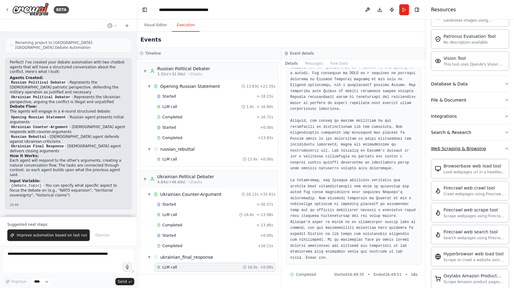
click at [449, 149] on icon "button" at bounding box center [506, 148] width 5 height 5
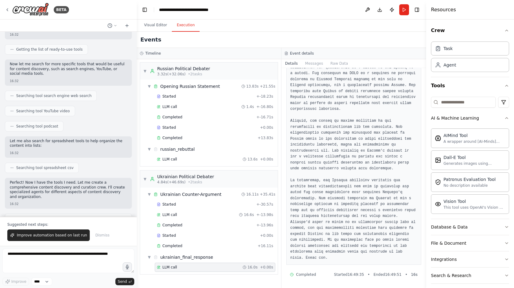
scroll to position [0, 0]
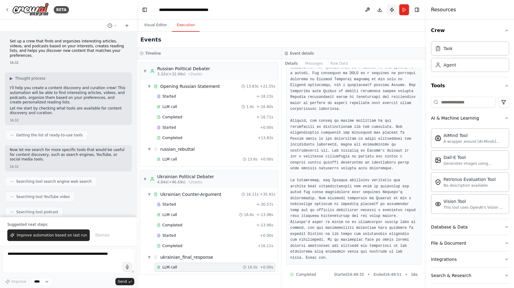
click at [391, 8] on button "Publish" at bounding box center [392, 9] width 10 height 11
click at [391, 10] on button "Publish" at bounding box center [392, 9] width 10 height 11
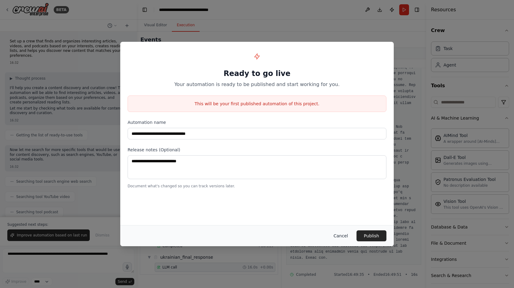
click at [340, 236] on button "Cancel" at bounding box center [341, 235] width 24 height 11
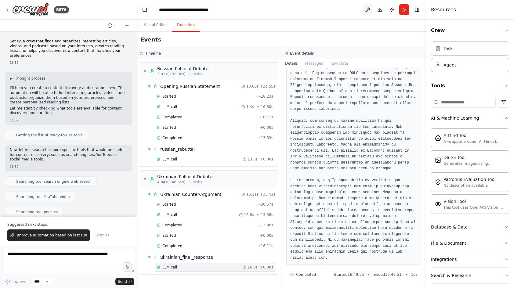
click at [367, 10] on button at bounding box center [367, 9] width 10 height 11
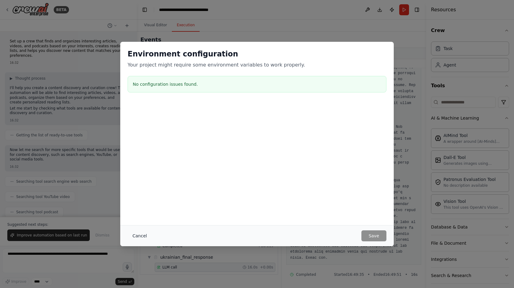
click at [137, 237] on button "Cancel" at bounding box center [140, 235] width 24 height 11
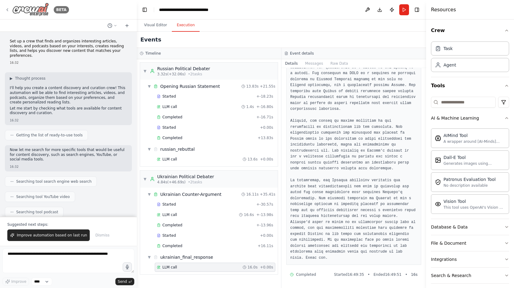
click at [9, 9] on icon at bounding box center [7, 9] width 5 height 5
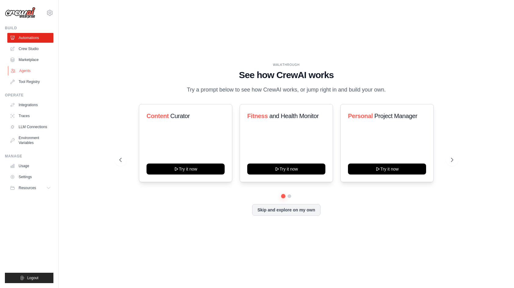
click at [22, 72] on link "Agents" at bounding box center [31, 71] width 46 height 10
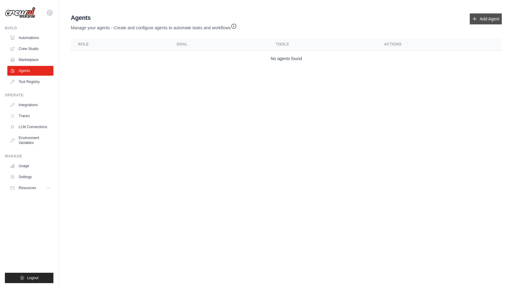
click at [486, 20] on link "Add Agent" at bounding box center [485, 18] width 32 height 11
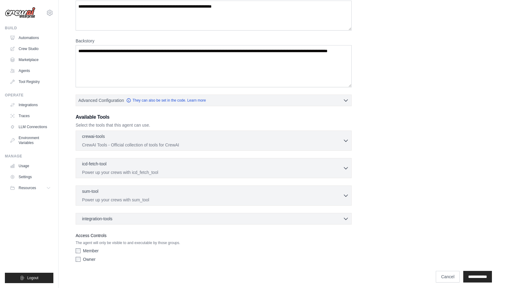
scroll to position [67, 0]
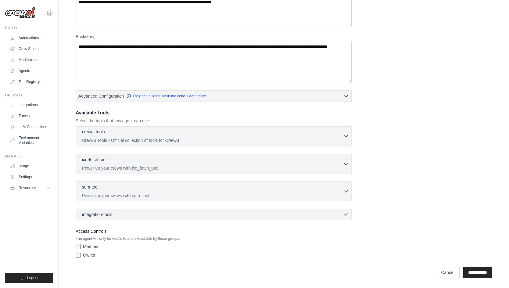
click at [347, 137] on icon "button" at bounding box center [346, 136] width 6 height 6
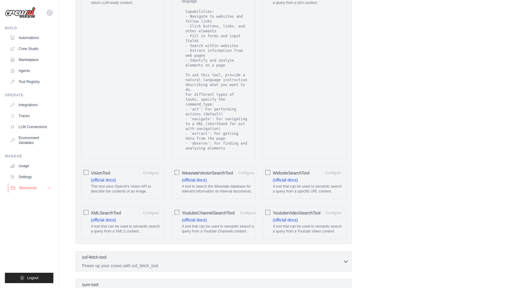
scroll to position [1161, 0]
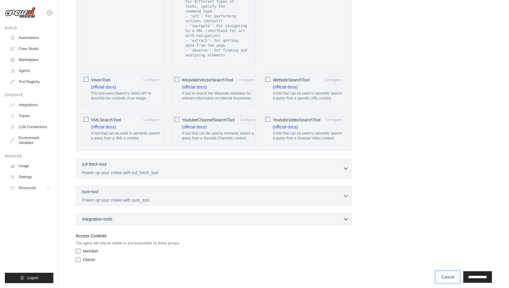
click at [441, 271] on link "Cancel" at bounding box center [448, 277] width 24 height 12
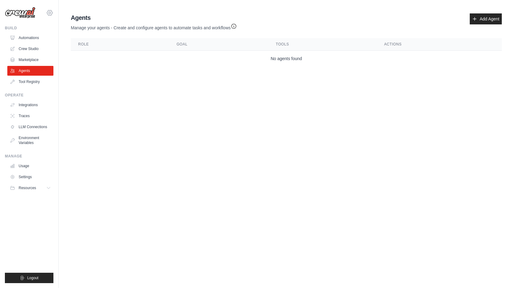
click at [50, 14] on icon at bounding box center [49, 12] width 7 height 7
click at [38, 41] on link "Settings" at bounding box center [50, 41] width 54 height 11
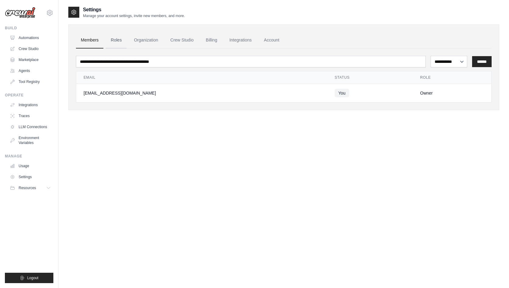
click at [118, 41] on link "Roles" at bounding box center [116, 40] width 21 height 16
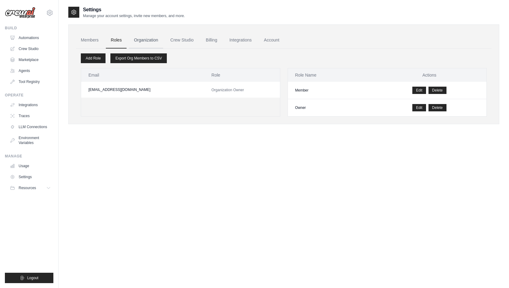
click at [142, 40] on link "Organization" at bounding box center [146, 40] width 34 height 16
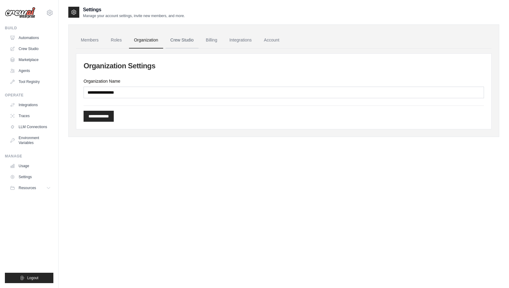
click at [174, 39] on link "Crew Studio" at bounding box center [182, 40] width 33 height 16
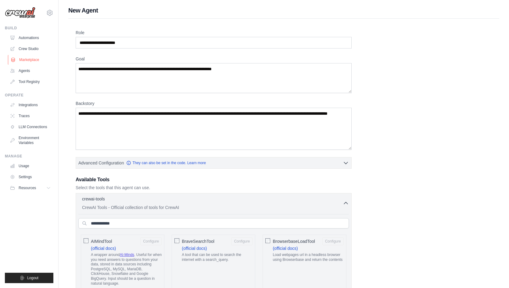
click at [27, 60] on link "Marketplace" at bounding box center [31, 60] width 46 height 10
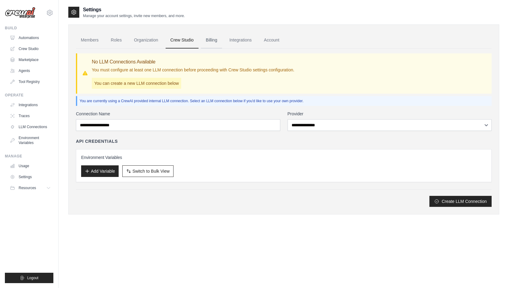
click at [211, 40] on link "Billing" at bounding box center [211, 40] width 21 height 16
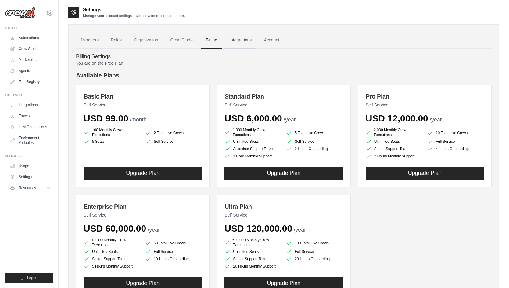
click at [239, 43] on link "Integrations" at bounding box center [241, 40] width 32 height 16
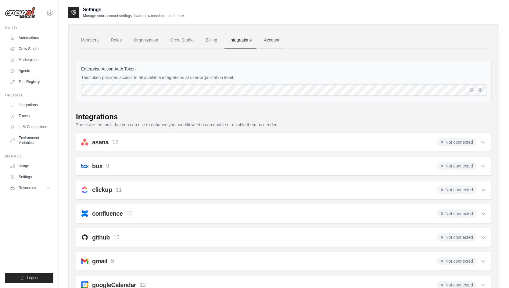
click at [274, 42] on link "Account" at bounding box center [271, 40] width 25 height 16
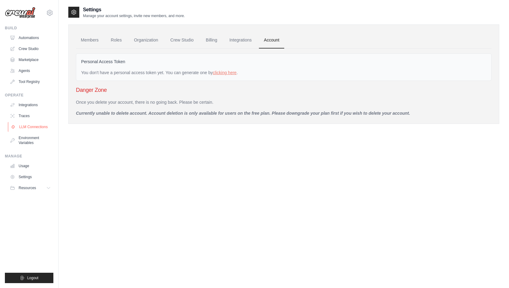
click at [41, 128] on link "LLM Connections" at bounding box center [31, 127] width 46 height 10
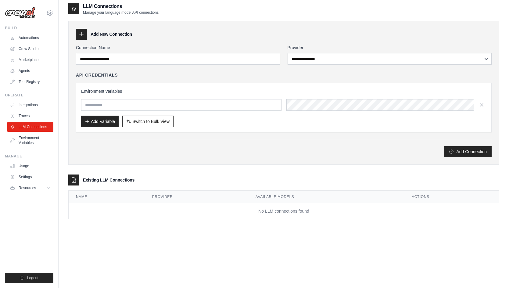
scroll to position [4, 0]
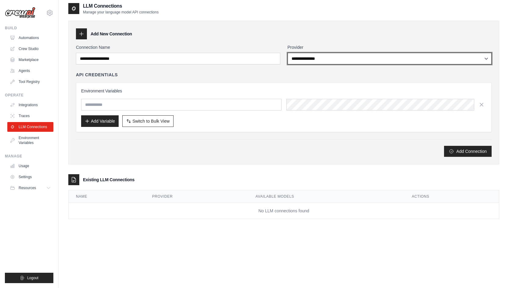
click at [330, 59] on select "**********" at bounding box center [390, 59] width 204 height 12
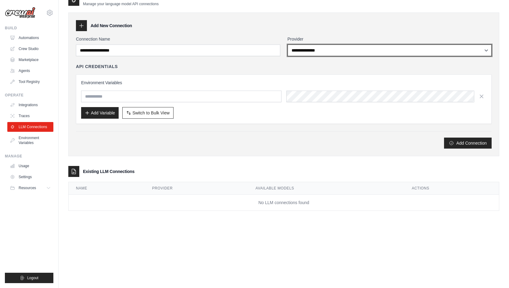
scroll to position [12, 0]
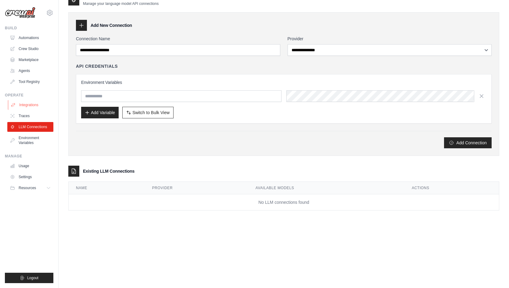
click at [29, 106] on link "Integrations" at bounding box center [31, 105] width 46 height 10
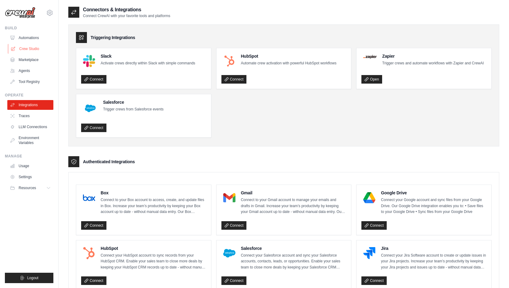
click at [32, 51] on link "Crew Studio" at bounding box center [31, 49] width 46 height 10
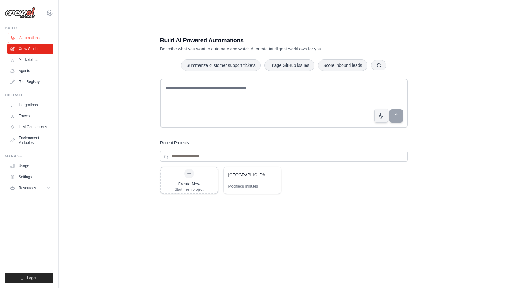
click at [33, 38] on link "Automations" at bounding box center [31, 38] width 46 height 10
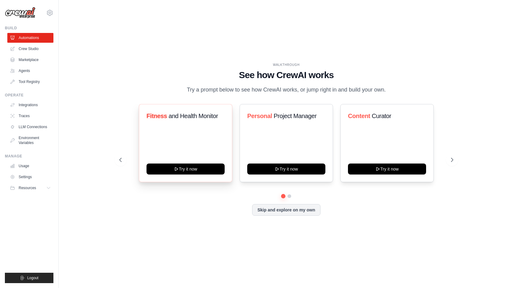
click at [197, 116] on span "and Health Monitor" at bounding box center [192, 116] width 49 height 7
click at [161, 114] on span "Fitness" at bounding box center [156, 116] width 20 height 7
click at [451, 159] on icon at bounding box center [452, 160] width 6 height 6
click at [34, 51] on link "Crew Studio" at bounding box center [31, 49] width 46 height 10
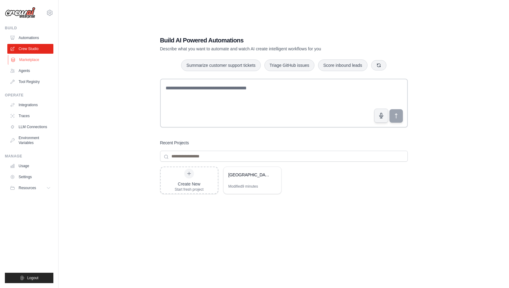
click at [29, 59] on link "Marketplace" at bounding box center [31, 60] width 46 height 10
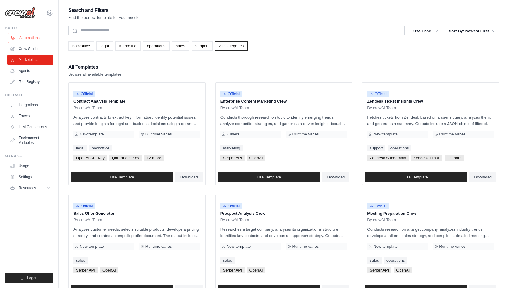
click at [32, 38] on link "Automations" at bounding box center [31, 38] width 46 height 10
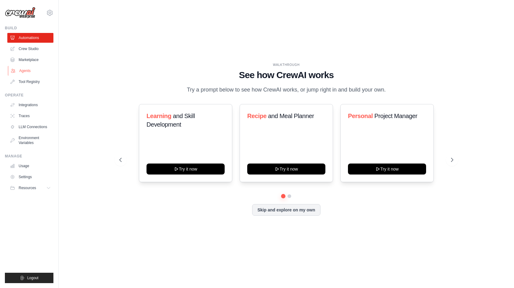
click at [24, 70] on link "Agents" at bounding box center [31, 71] width 46 height 10
